Goal: Browse casually: Explore the website without a specific task or goal

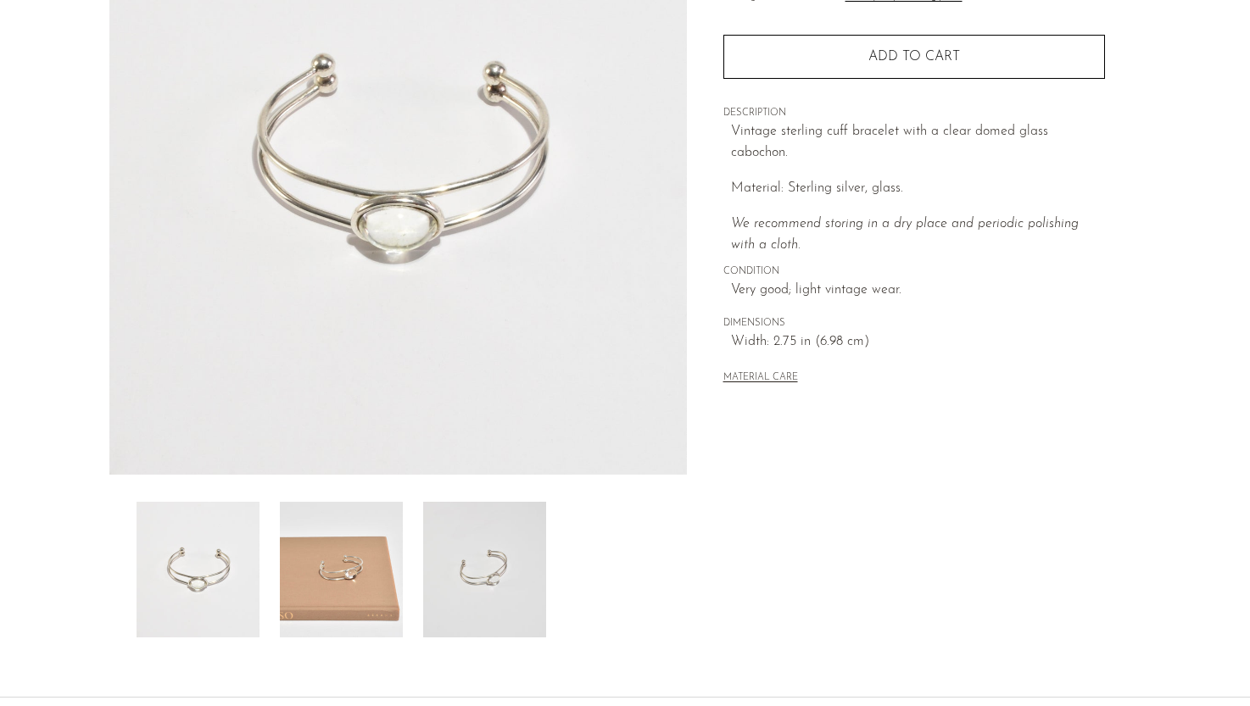
scroll to position [398, 0]
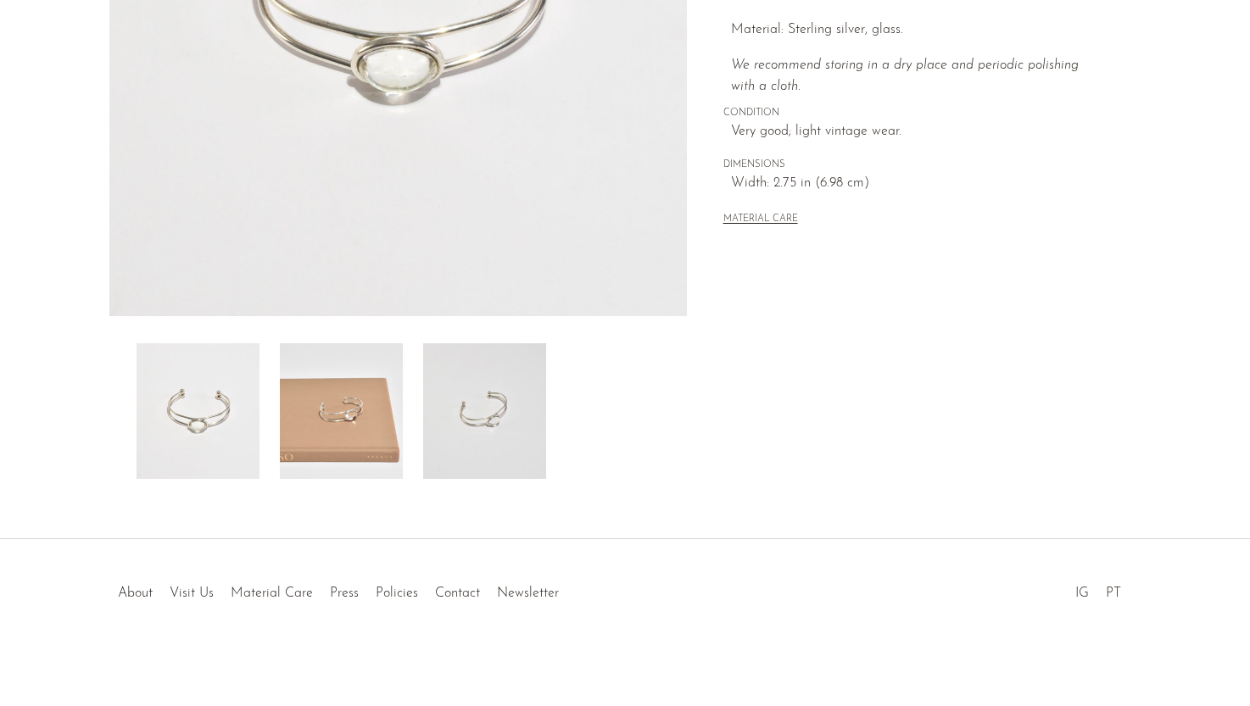
click at [344, 423] on img at bounding box center [341, 411] width 123 height 136
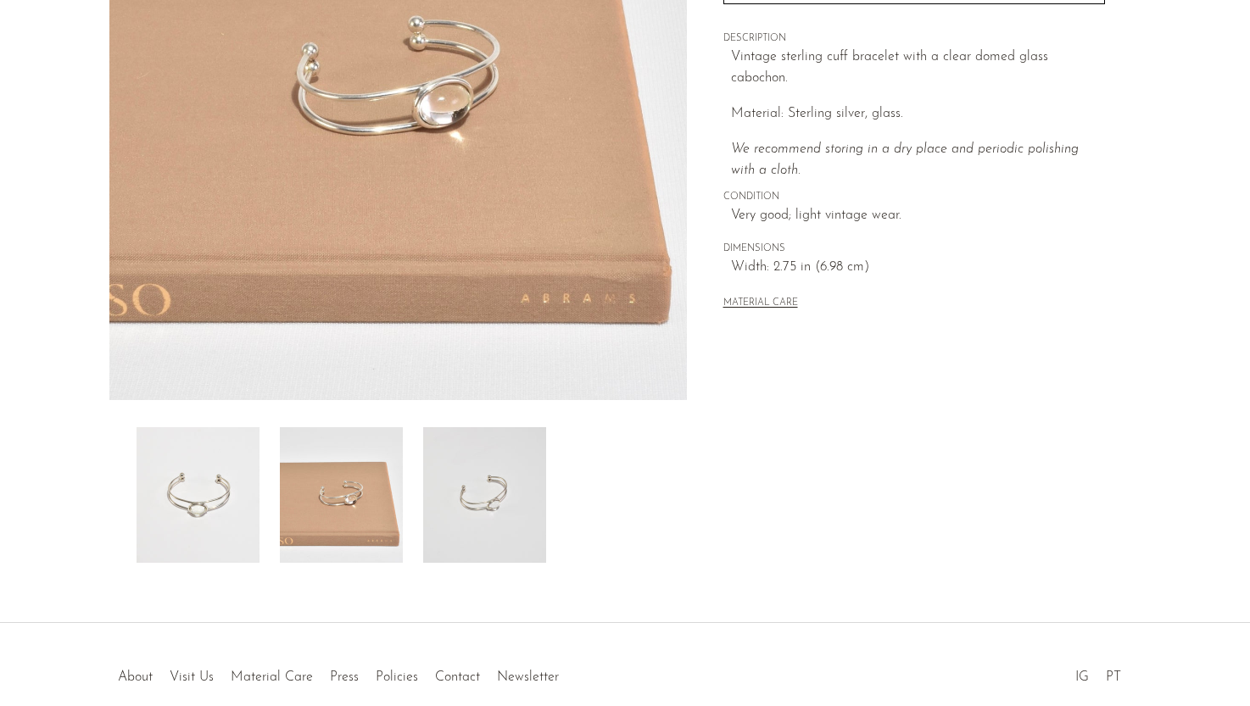
scroll to position [260, 0]
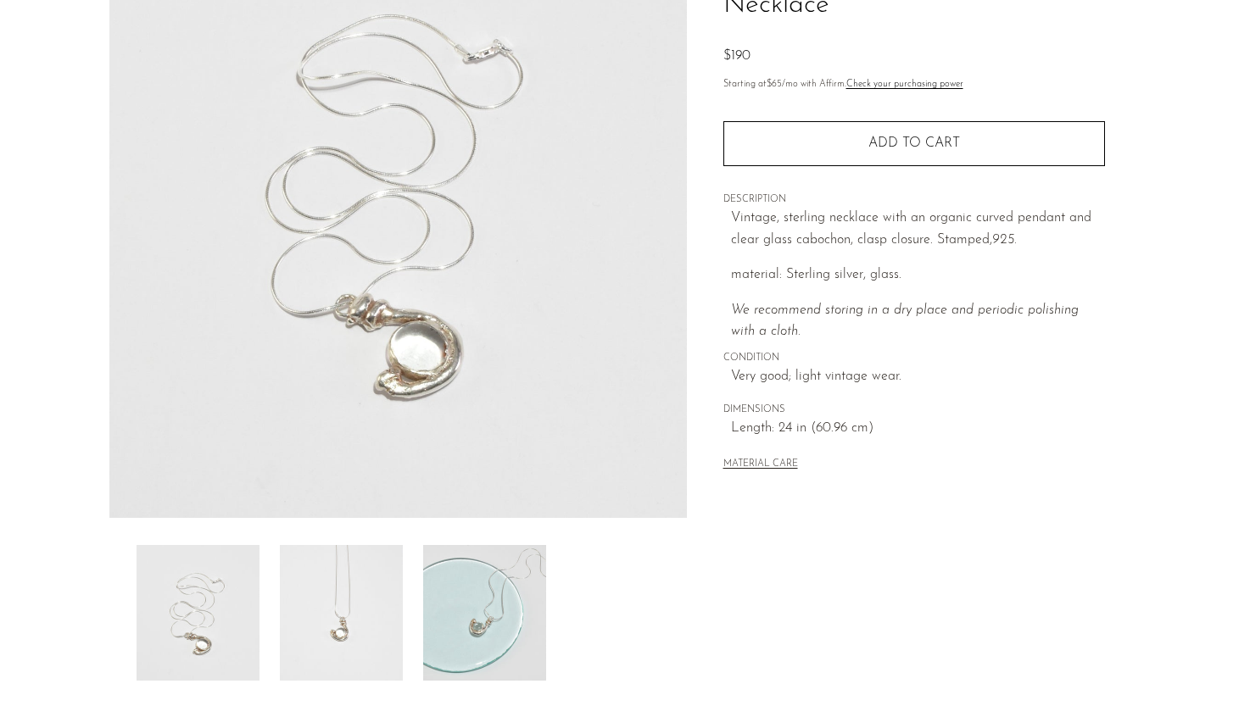
scroll to position [398, 0]
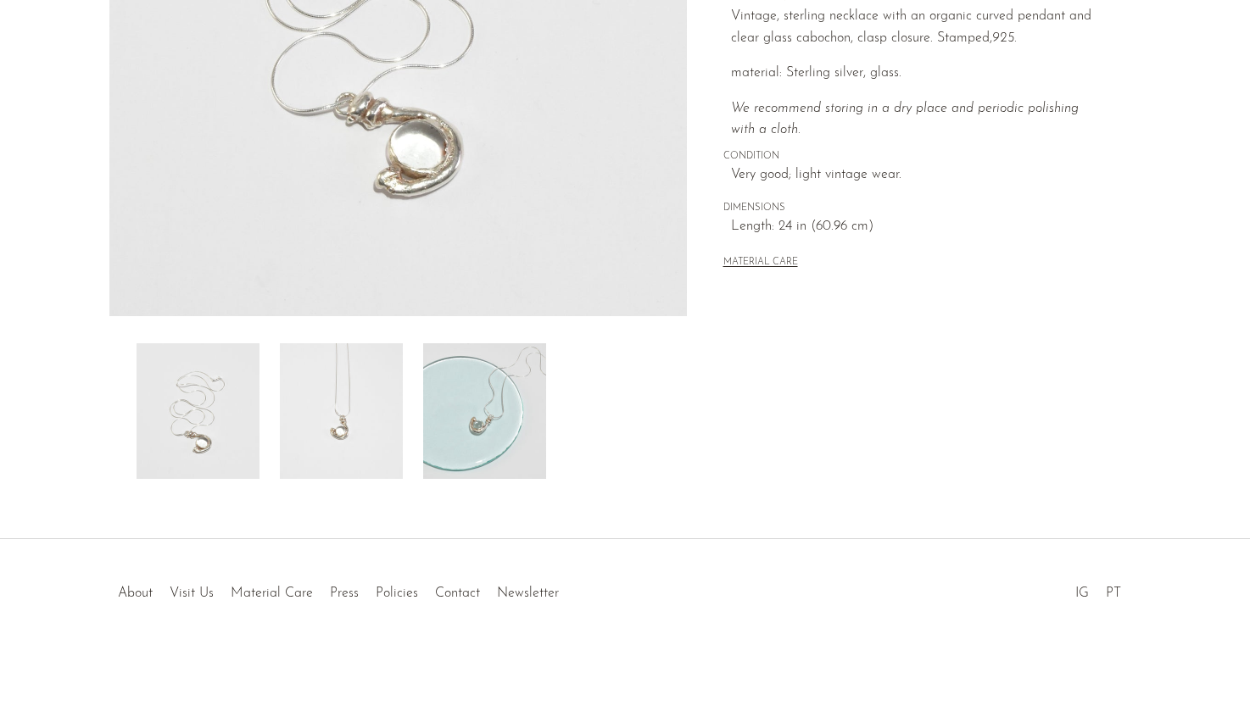
click at [472, 423] on img at bounding box center [484, 411] width 123 height 136
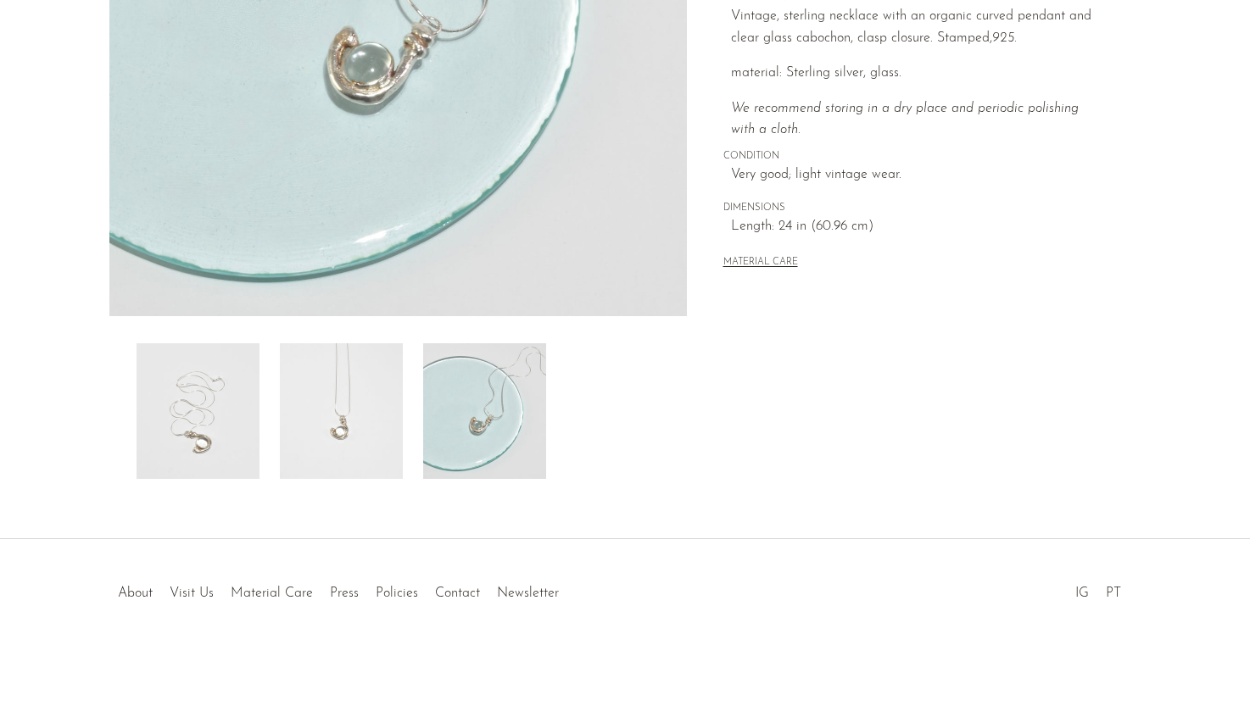
click at [367, 438] on img at bounding box center [341, 411] width 123 height 136
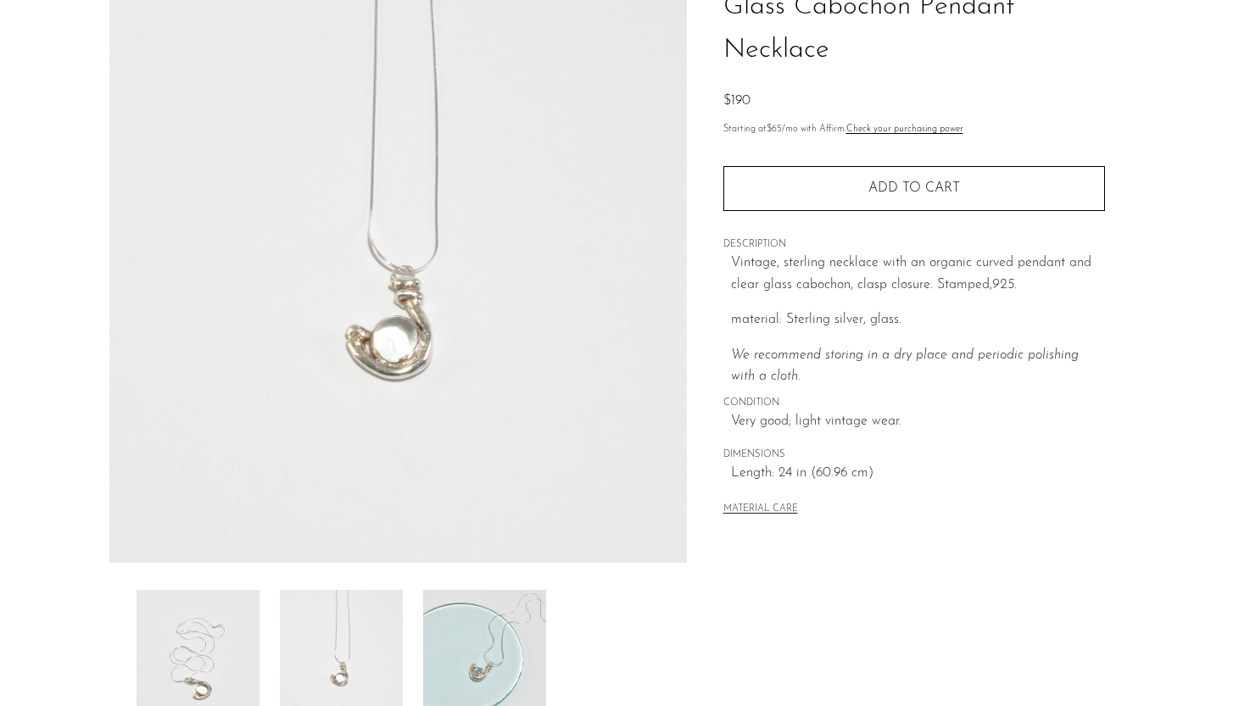
scroll to position [150, 0]
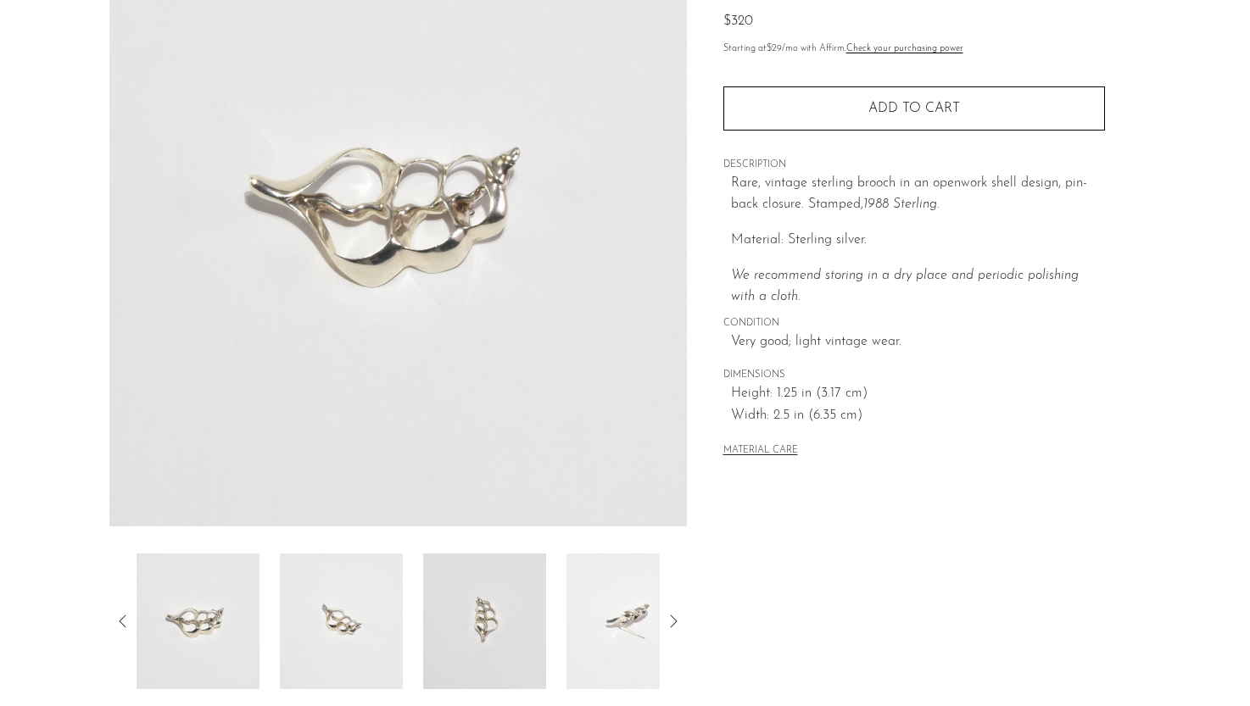
scroll to position [90, 0]
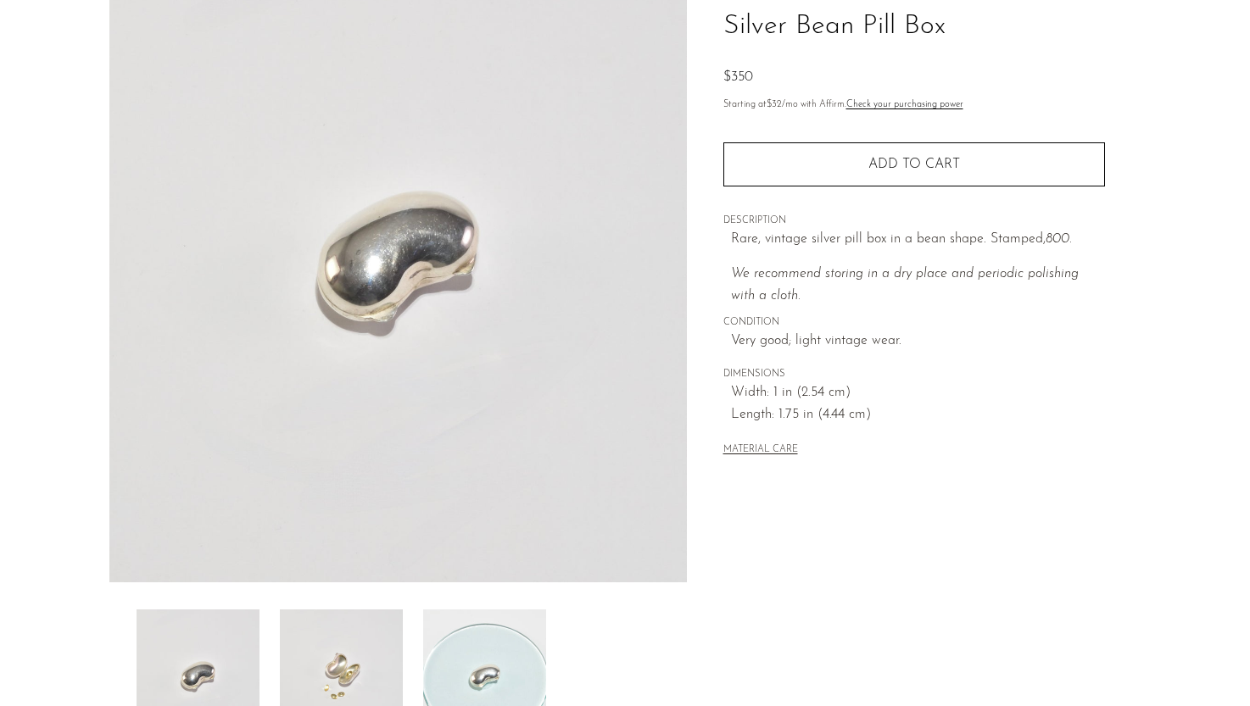
scroll to position [214, 0]
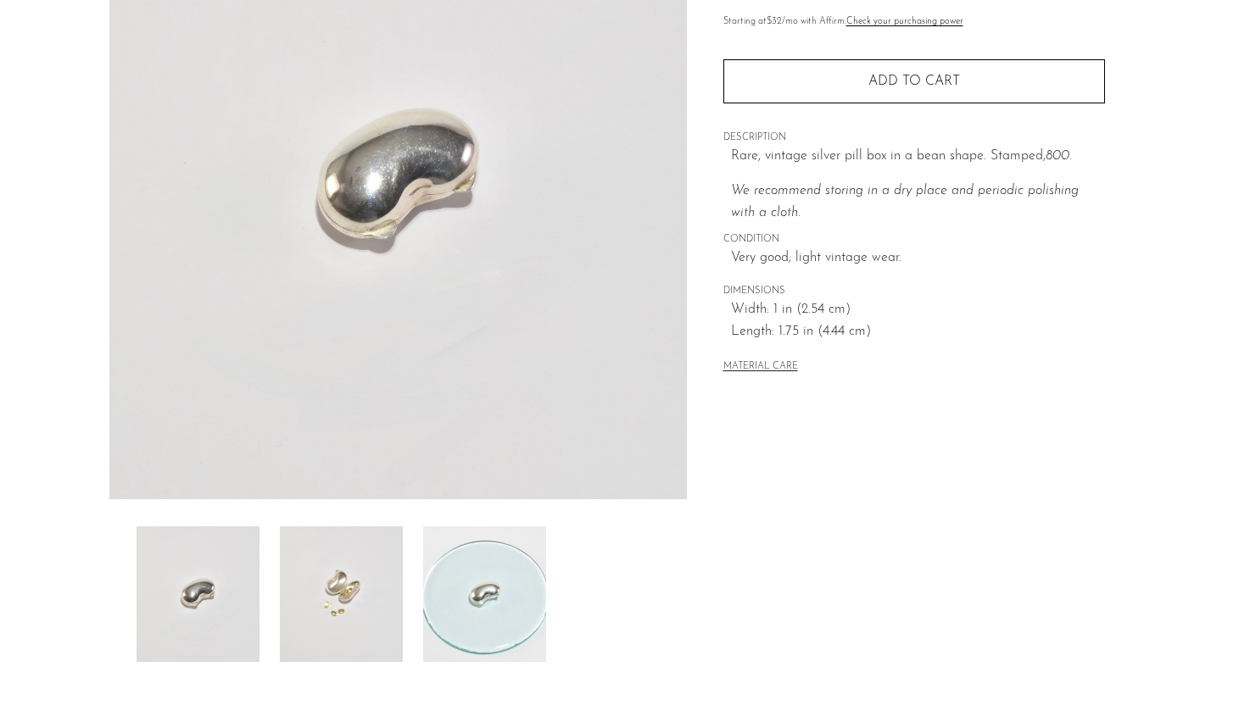
click at [364, 600] on img at bounding box center [341, 594] width 123 height 136
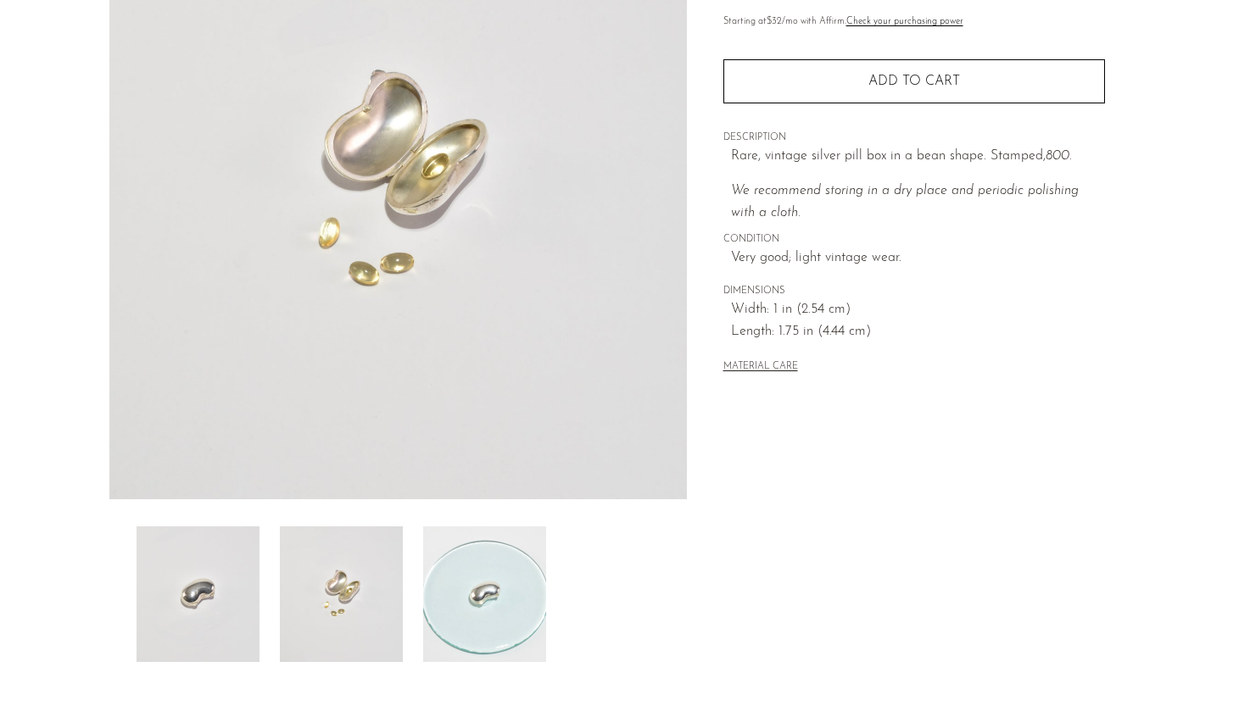
click at [452, 598] on img at bounding box center [484, 594] width 123 height 136
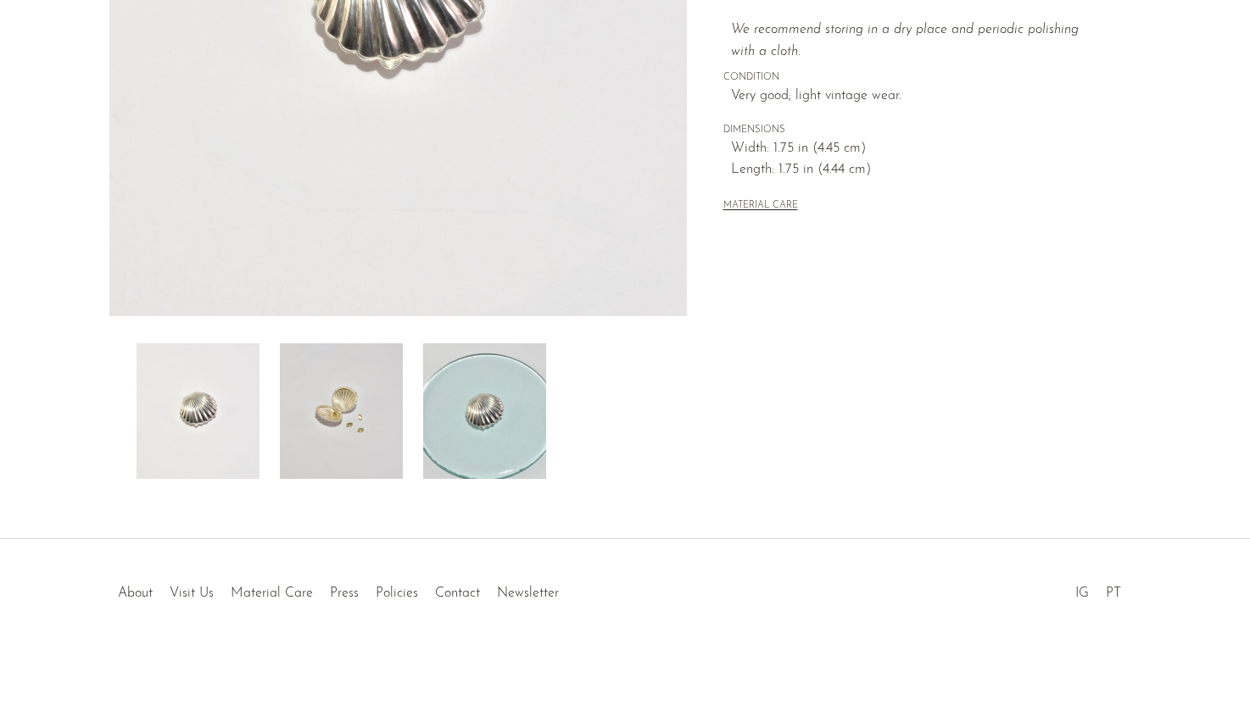
click at [343, 404] on img at bounding box center [341, 411] width 123 height 136
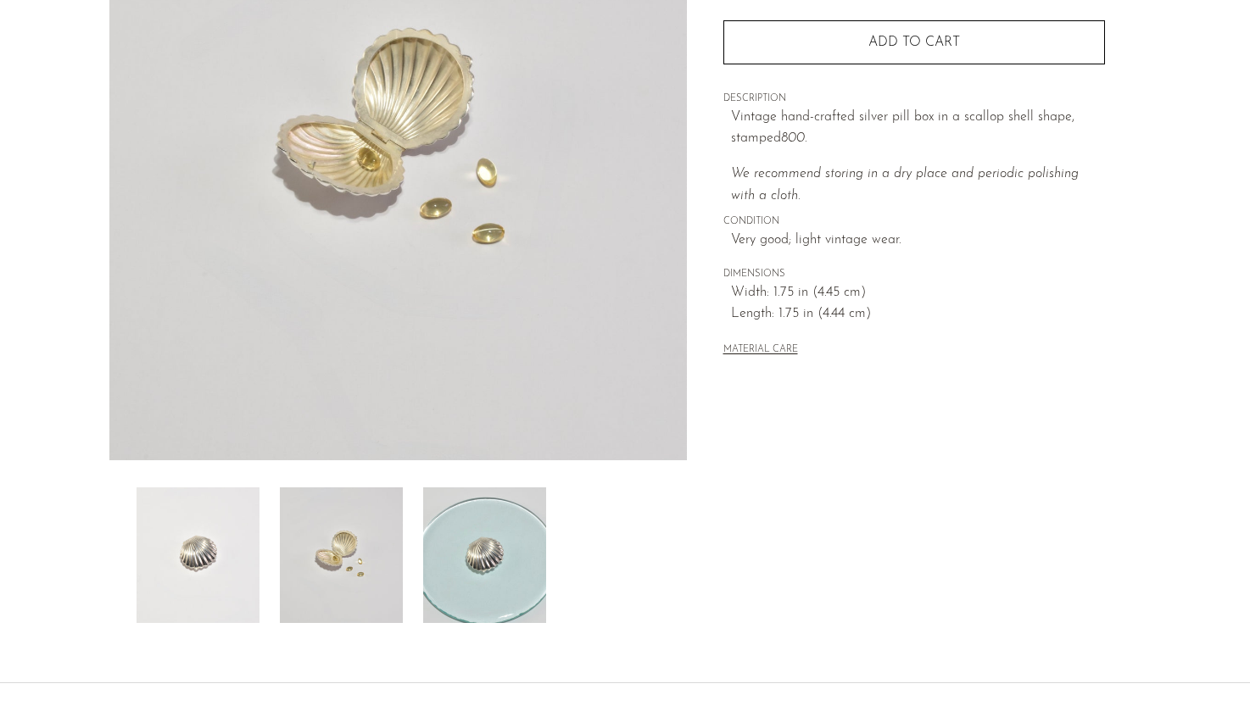
scroll to position [253, 0]
click at [198, 547] on img at bounding box center [197, 556] width 123 height 136
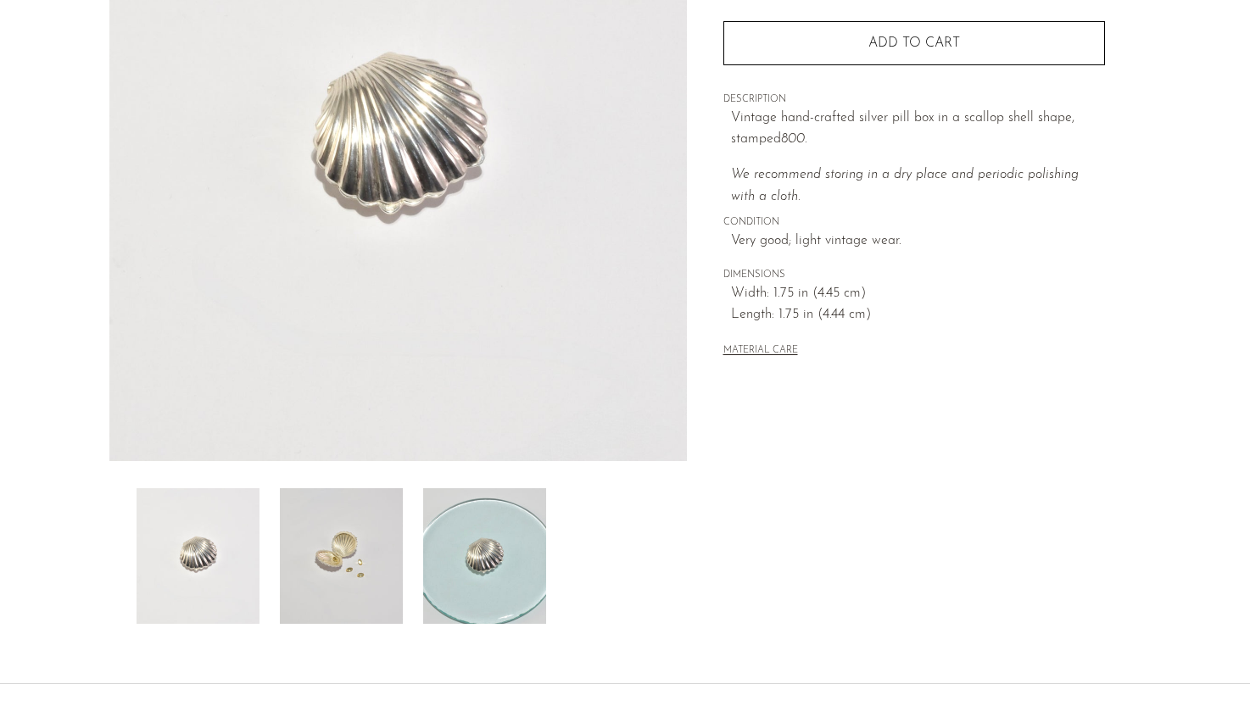
scroll to position [168, 0]
